Goal: Task Accomplishment & Management: Complete application form

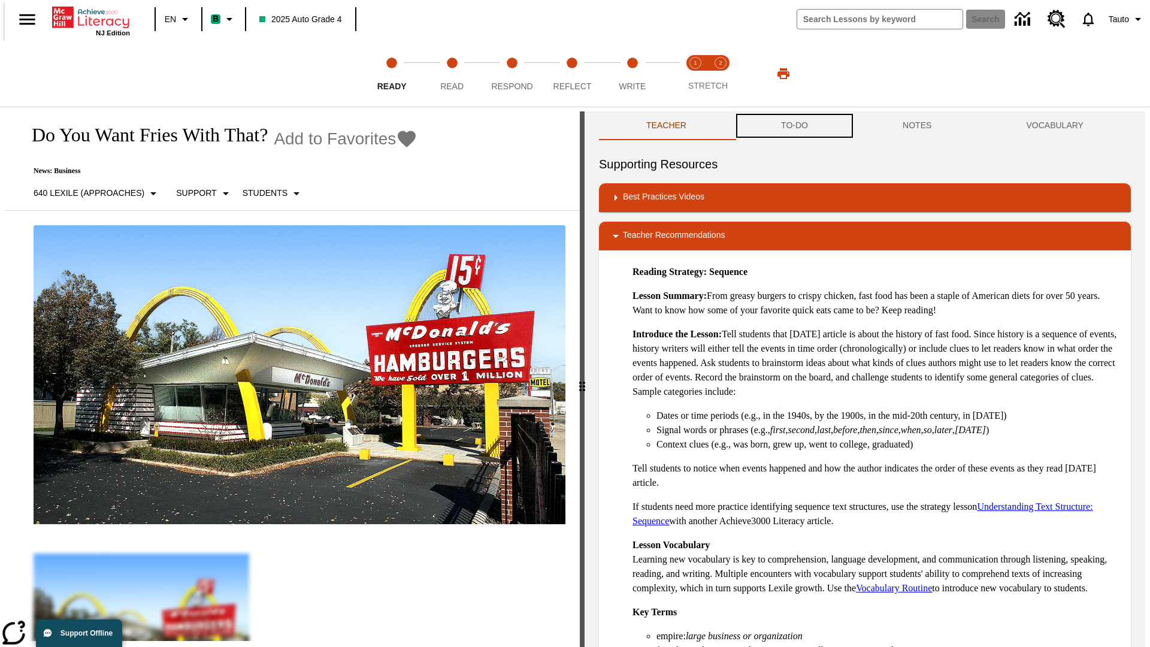
click at [794, 126] on button "TO-DO" at bounding box center [795, 125] width 122 height 29
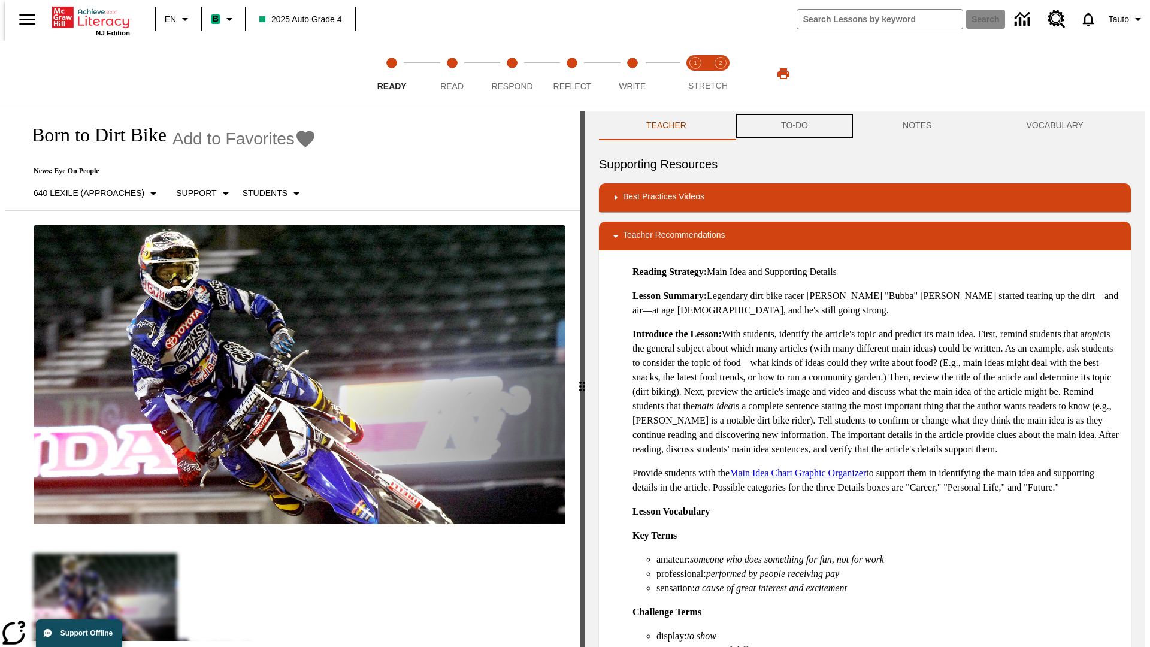
click at [794, 126] on button "TO-DO" at bounding box center [795, 125] width 122 height 29
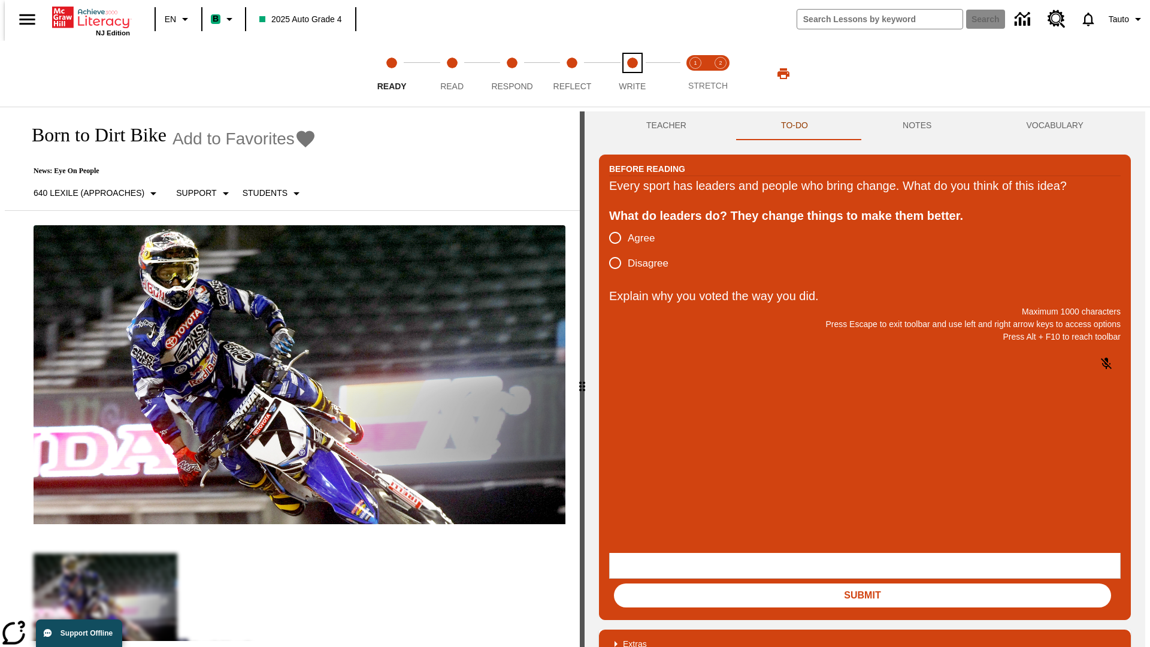
click at [632, 74] on span "Write" at bounding box center [632, 82] width 27 height 22
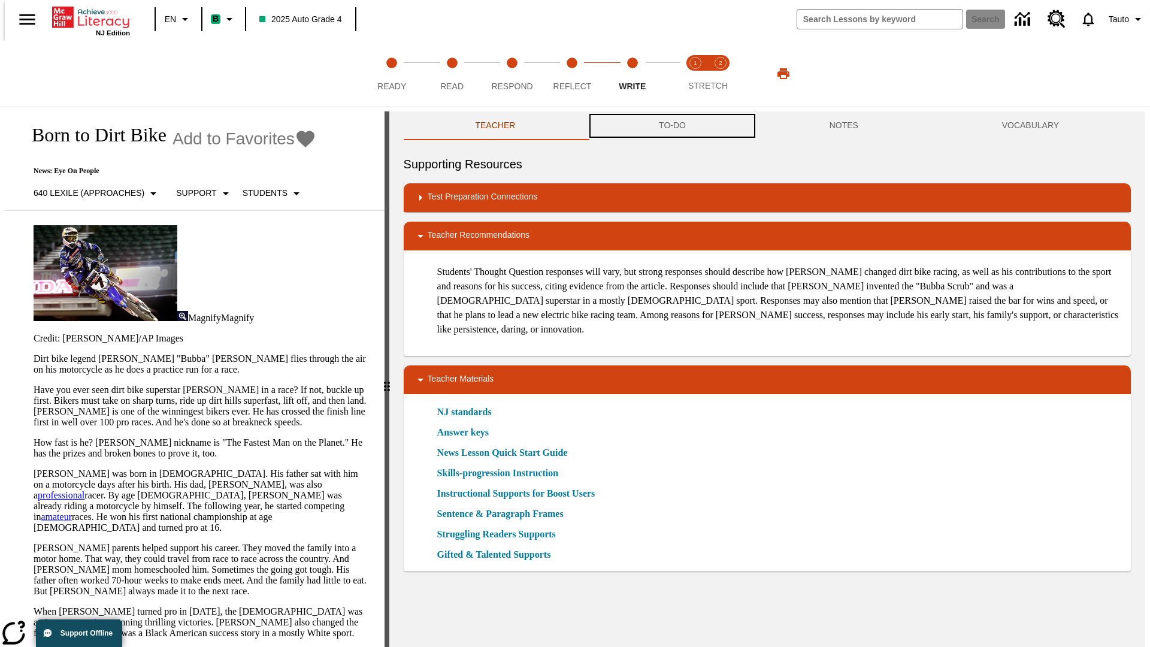
scroll to position [1, 0]
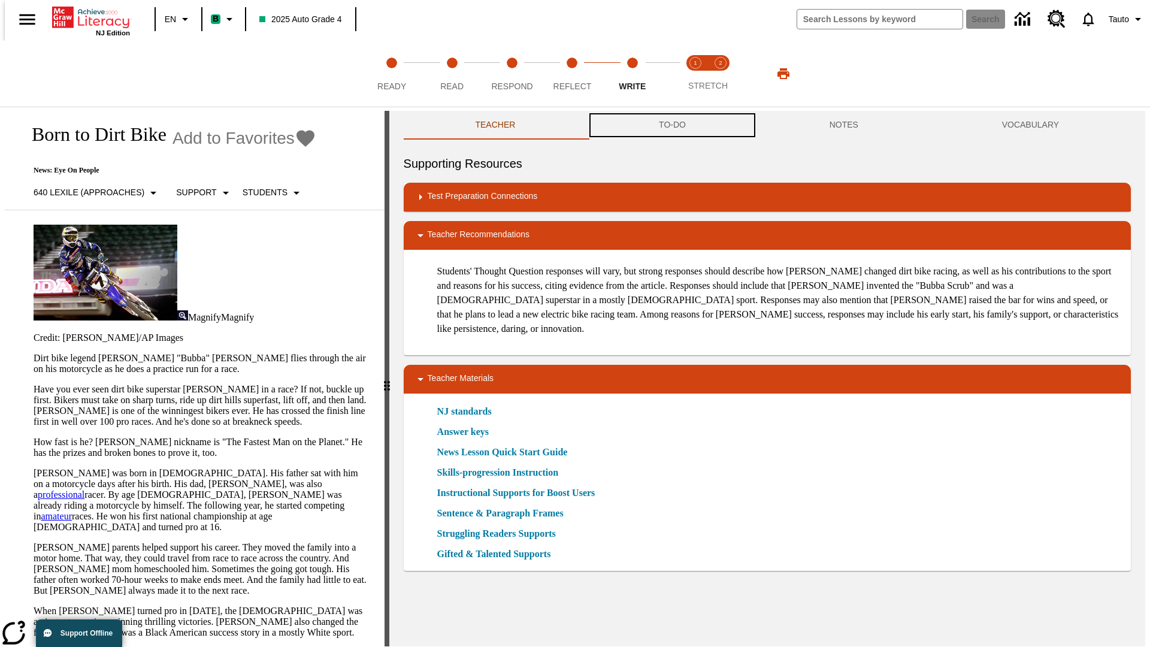
click at [671, 126] on button "TO-DO" at bounding box center [672, 125] width 171 height 29
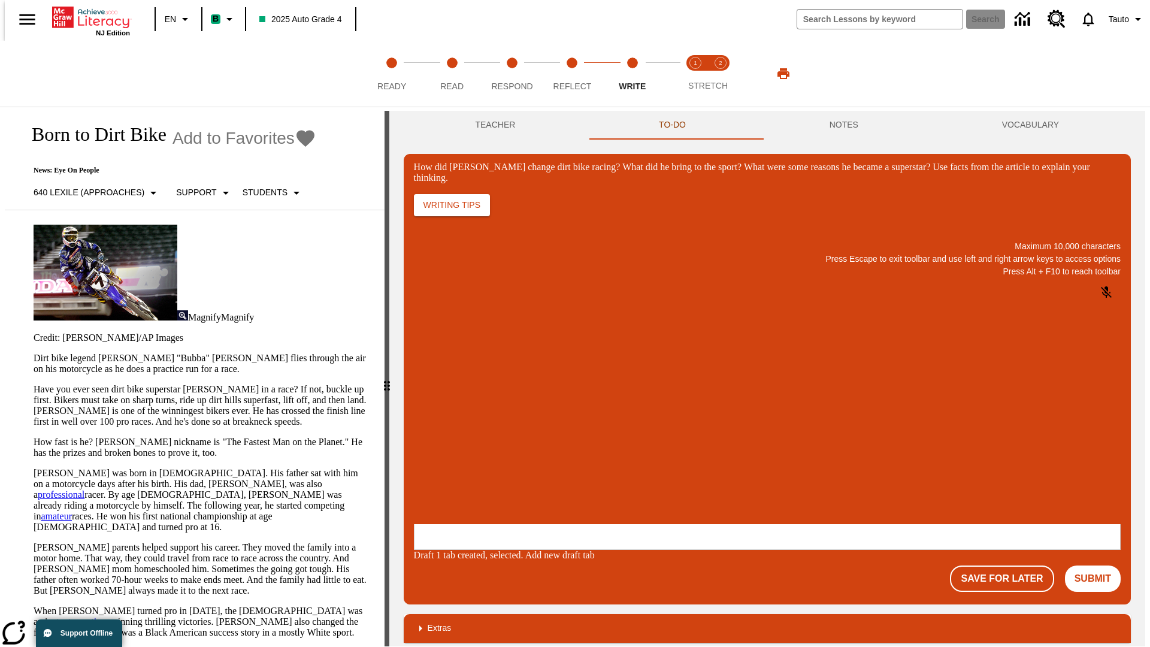
scroll to position [0, 0]
click at [1009, 565] on button "Save For Later" at bounding box center [1002, 578] width 104 height 26
